Goal: Transaction & Acquisition: Purchase product/service

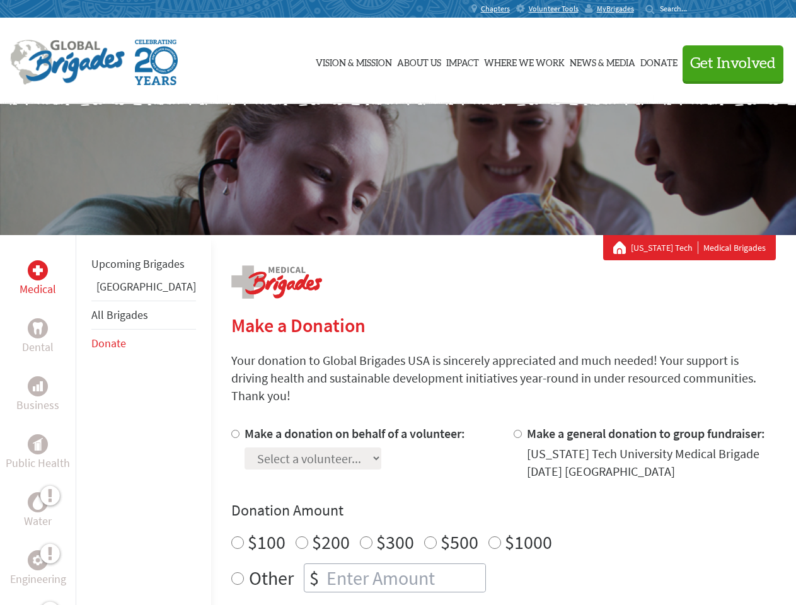
click at [696, 9] on div "Search for:" at bounding box center [670, 9] width 50 height 10
click at [727, 63] on span "Get Involved" at bounding box center [733, 63] width 86 height 15
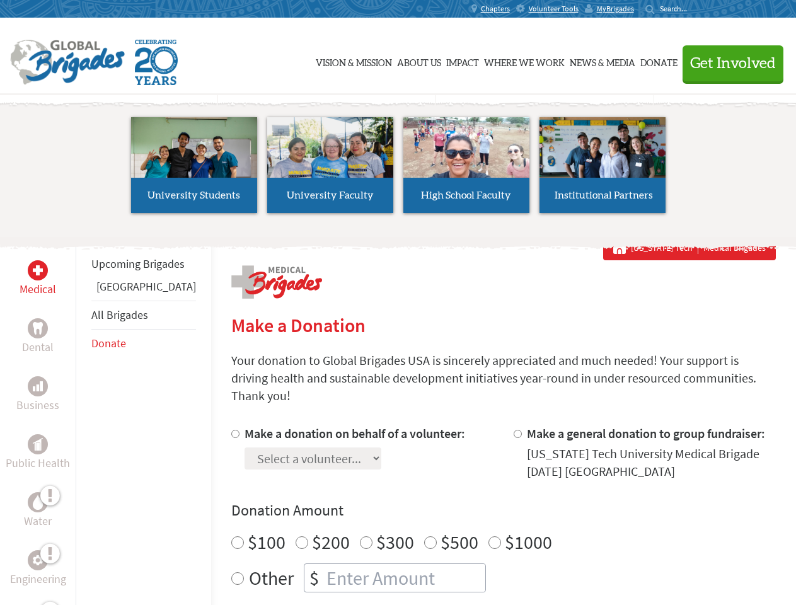
click at [398, 170] on li "High School Faculty" at bounding box center [466, 165] width 136 height 116
click at [83, 420] on div "Upcoming Brigades Ghana All Brigades Donate" at bounding box center [143, 537] width 135 height 605
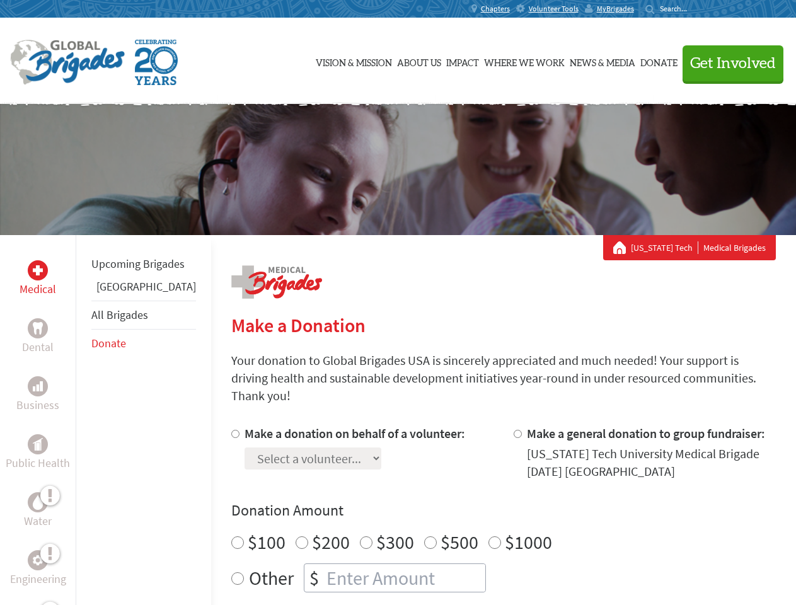
click at [481, 506] on div "Donation Amount $100 $200 $300 $500 $1000 Other $" at bounding box center [503, 546] width 545 height 92
click at [231, 430] on input "Make a donation on behalf of a volunteer:" at bounding box center [235, 434] width 8 height 8
radio input "true"
click at [514, 430] on input "Make a general donation to group fundraiser:" at bounding box center [518, 434] width 8 height 8
radio input "true"
